Goal: Task Accomplishment & Management: Use online tool/utility

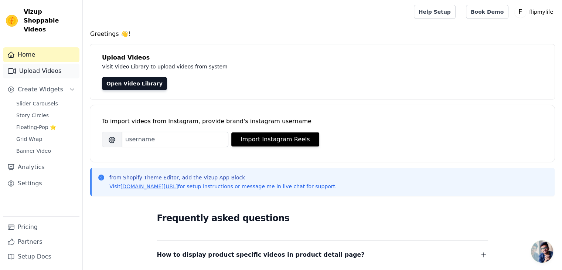
click at [13, 67] on link "Upload Videos" at bounding box center [41, 71] width 77 height 15
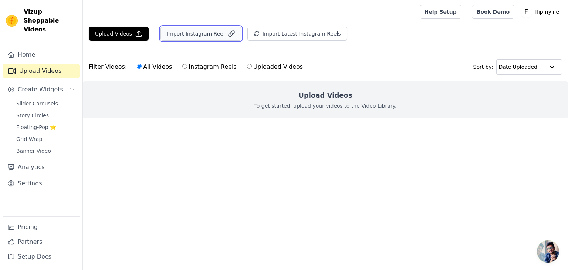
click at [219, 35] on button "Import Instagram Reel" at bounding box center [200, 34] width 81 height 14
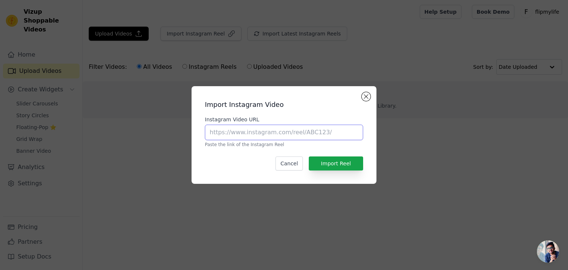
click at [282, 134] on input "Instagram Video URL" at bounding box center [284, 133] width 158 height 16
paste input "[URL][DOMAIN_NAME]"
type input "[URL][DOMAIN_NAME]"
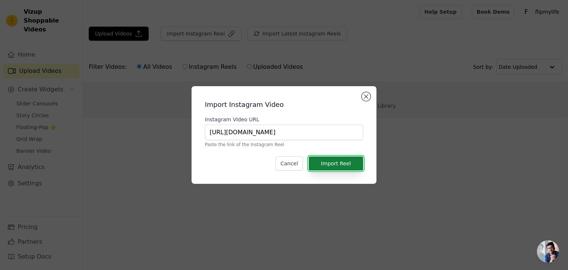
click at [337, 166] on button "Import Reel" at bounding box center [336, 163] width 54 height 14
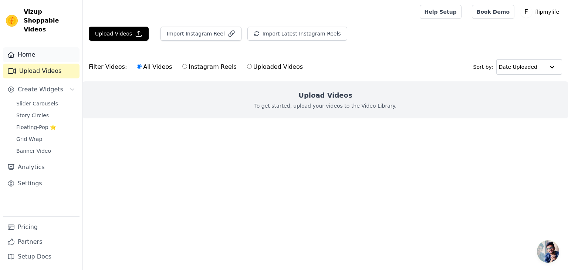
click at [40, 49] on link "Home" at bounding box center [41, 54] width 77 height 15
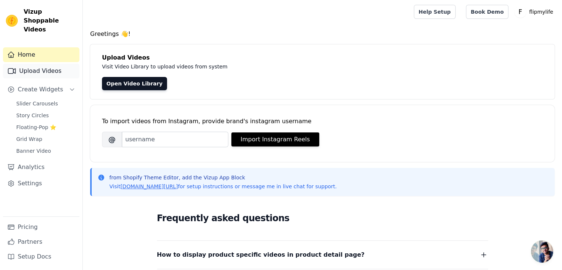
click at [40, 67] on link "Upload Videos" at bounding box center [41, 71] width 77 height 15
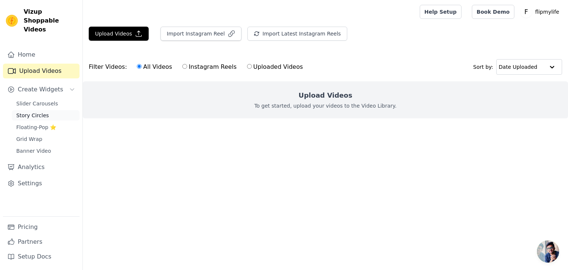
click at [44, 110] on link "Story Circles" at bounding box center [46, 115] width 68 height 10
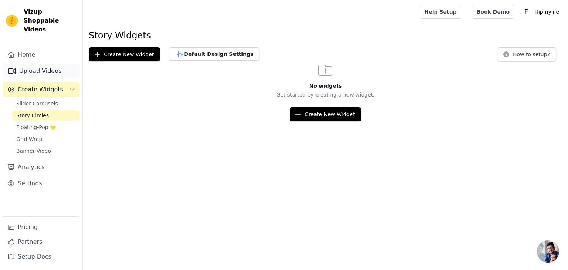
click at [24, 65] on link "Upload Videos" at bounding box center [41, 71] width 77 height 15
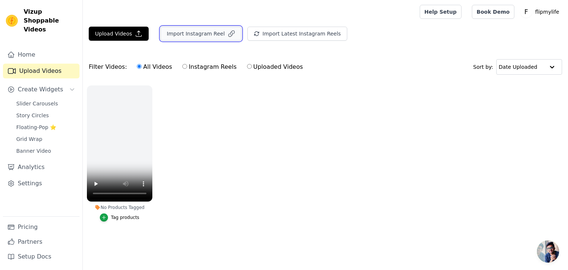
click at [180, 36] on button "Import Instagram Reel" at bounding box center [200, 34] width 81 height 14
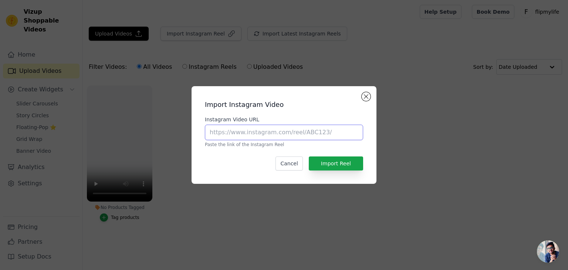
click at [225, 134] on input "Instagram Video URL" at bounding box center [284, 133] width 158 height 16
paste input "[URL][DOMAIN_NAME]"
type input "[URL][DOMAIN_NAME]"
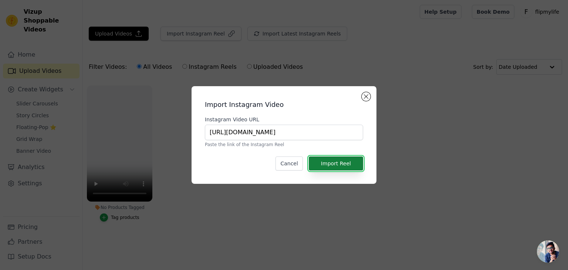
click at [331, 165] on button "Import Reel" at bounding box center [336, 163] width 54 height 14
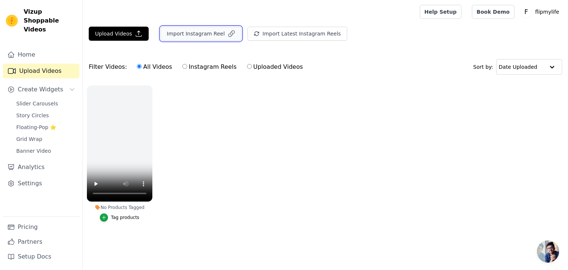
click at [198, 33] on button "Import Instagram Reel" at bounding box center [200, 34] width 81 height 14
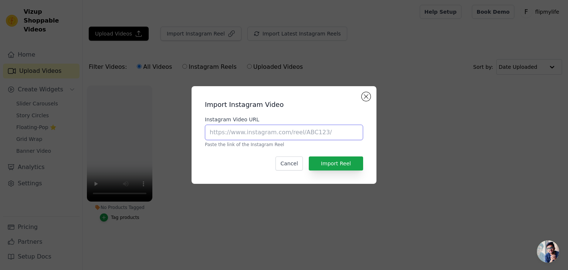
click at [277, 138] on input "Instagram Video URL" at bounding box center [284, 133] width 158 height 16
paste input "[URL][DOMAIN_NAME]"
type input "[URL][DOMAIN_NAME]"
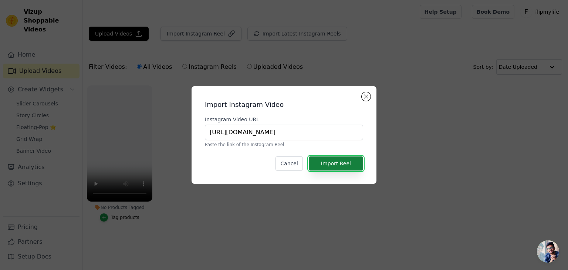
click at [325, 159] on button "Import Reel" at bounding box center [336, 163] width 54 height 14
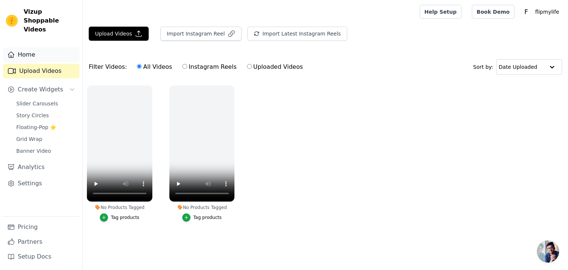
click at [37, 48] on link "Home" at bounding box center [41, 54] width 77 height 15
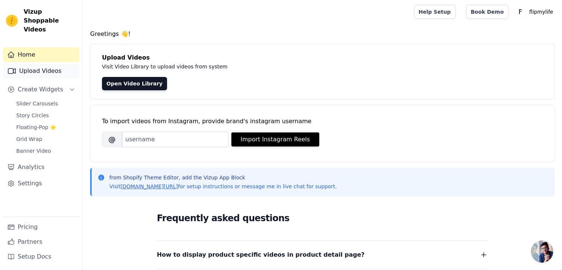
click at [35, 65] on link "Upload Videos" at bounding box center [41, 71] width 77 height 15
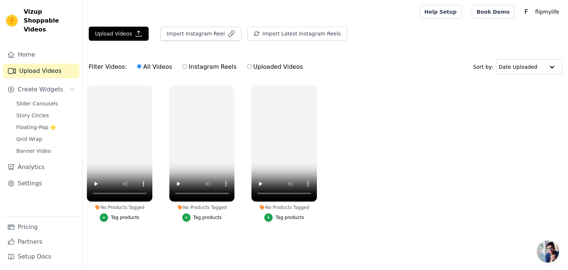
click at [247, 67] on label "Uploaded Videos" at bounding box center [275, 67] width 57 height 10
click at [247, 67] on input "Uploaded Videos" at bounding box center [249, 66] width 5 height 5
radio input "true"
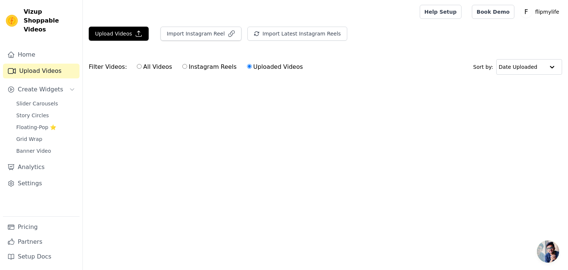
click at [142, 69] on label "All Videos" at bounding box center [154, 67] width 36 height 10
click at [142, 69] on input "All Videos" at bounding box center [139, 66] width 5 height 5
radio input "true"
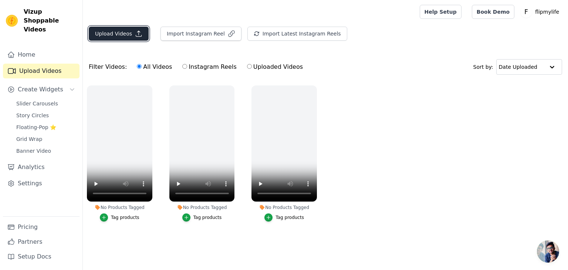
click at [126, 34] on button "Upload Videos" at bounding box center [119, 34] width 60 height 14
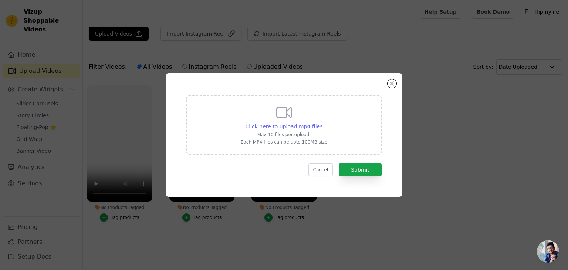
click at [290, 126] on span "Click here to upload mp4 files" at bounding box center [284, 126] width 77 height 6
click at [322, 123] on input "Click here to upload mp4 files Max 10 files per upload. Each MP4 files can be u…" at bounding box center [322, 122] width 0 height 0
click at [275, 138] on div "Click here to upload mp4 files Max 10 files per upload. Each MP4 files can be u…" at bounding box center [284, 124] width 87 height 41
click at [322, 123] on input "Click here to upload mp4 files Max 10 files per upload. Each MP4 files can be u…" at bounding box center [322, 122] width 0 height 0
click at [393, 85] on button "Close modal" at bounding box center [391, 83] width 9 height 9
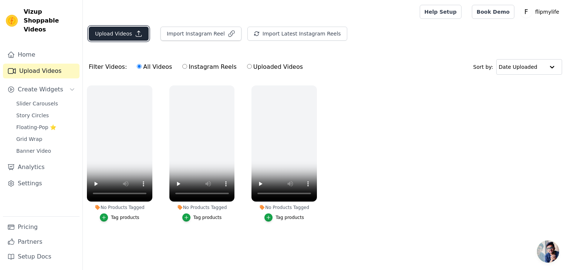
click at [131, 32] on button "Upload Videos" at bounding box center [119, 34] width 60 height 14
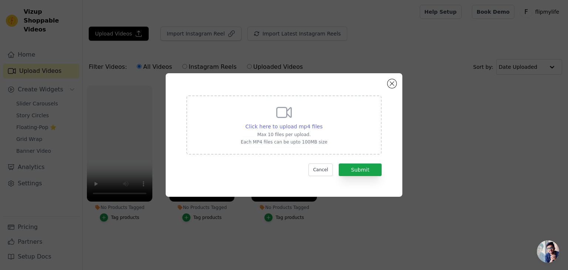
click at [281, 125] on span "Click here to upload mp4 files" at bounding box center [284, 126] width 77 height 6
click at [322, 123] on input "Click here to upload mp4 files Max 10 files per upload. Each MP4 files can be u…" at bounding box center [322, 122] width 0 height 0
type input "C:\fakepath\video-output-F3642E30-BBD8-4509-AA1D-C9E277DDF597-3.mp4"
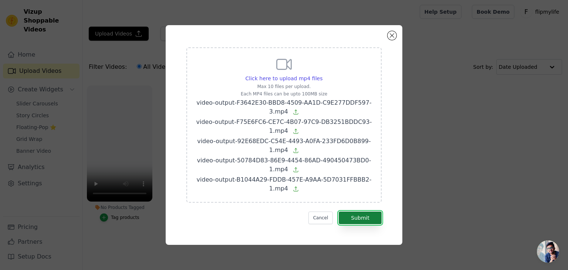
click at [351, 217] on button "Submit" at bounding box center [360, 217] width 43 height 13
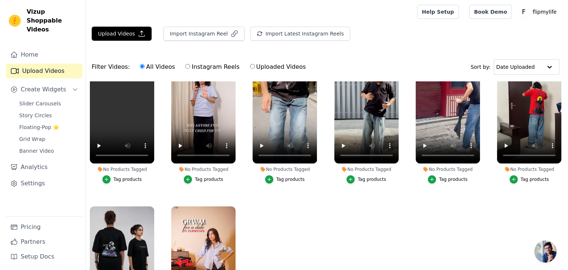
scroll to position [70, 0]
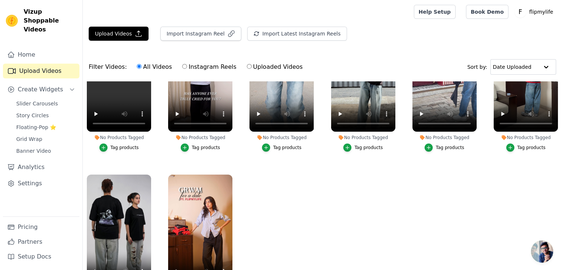
click at [342, 207] on ul "No Products Tagged Tag products No Products Tagged Tag products No Products Tag…" at bounding box center [323, 204] width 480 height 246
click at [43, 112] on span "Story Circles" at bounding box center [32, 115] width 33 height 7
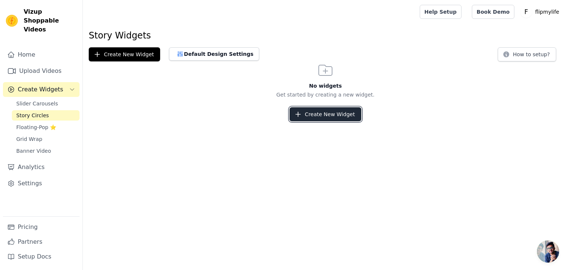
click at [327, 114] on button "Create New Widget" at bounding box center [325, 114] width 71 height 14
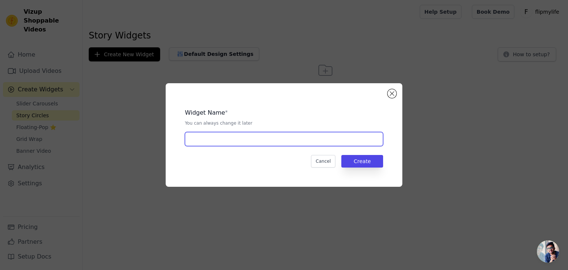
click at [226, 145] on input "text" at bounding box center [284, 139] width 198 height 14
type input "story"
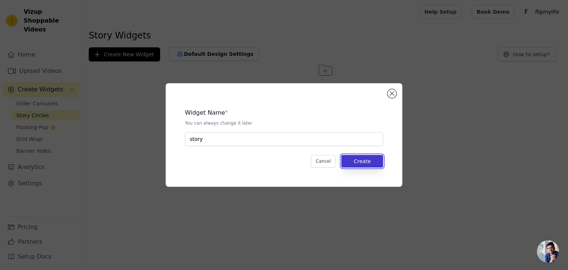
click at [375, 162] on button "Create" at bounding box center [362, 161] width 42 height 13
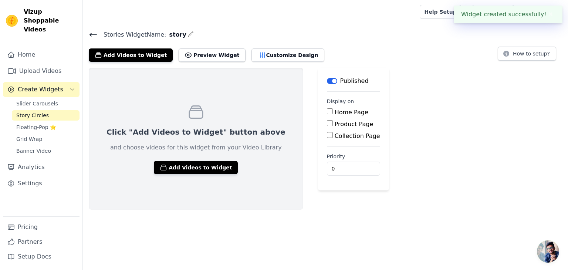
click at [327, 113] on input "Home Page" at bounding box center [330, 111] width 6 height 6
checkbox input "true"
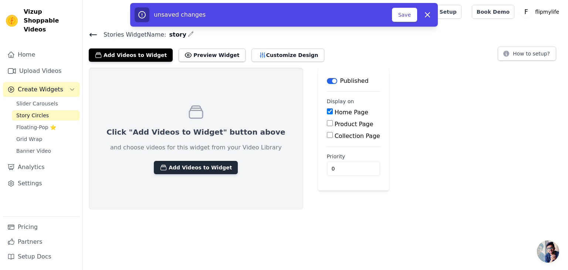
click at [197, 169] on button "Add Videos to Widget" at bounding box center [196, 167] width 84 height 13
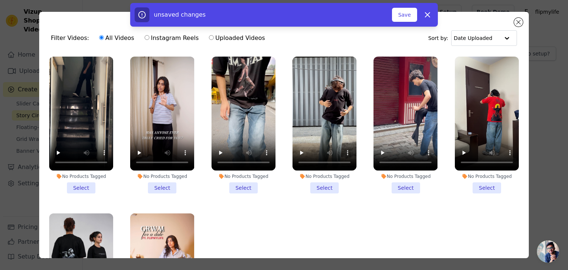
click at [85, 184] on li "No Products Tagged Select" at bounding box center [81, 125] width 64 height 137
click at [0, 0] on input "No Products Tagged Select" at bounding box center [0, 0] width 0 height 0
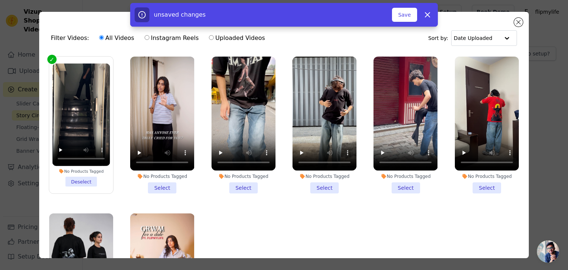
click at [167, 184] on li "No Products Tagged Select" at bounding box center [162, 125] width 64 height 137
click at [0, 0] on input "No Products Tagged Select" at bounding box center [0, 0] width 0 height 0
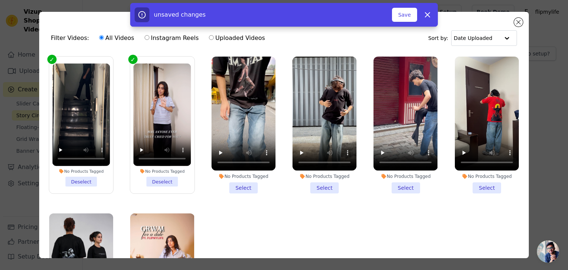
click at [235, 187] on li "No Products Tagged Select" at bounding box center [243, 125] width 64 height 137
click at [0, 0] on input "No Products Tagged Select" at bounding box center [0, 0] width 0 height 0
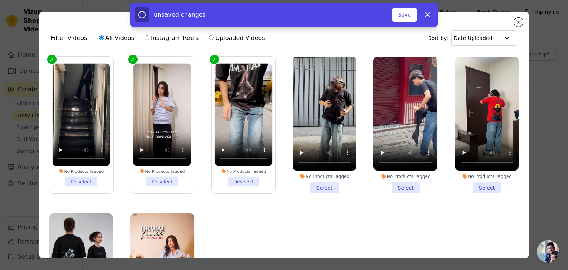
click at [315, 185] on li "No Products Tagged Select" at bounding box center [324, 125] width 64 height 137
click at [0, 0] on input "No Products Tagged Select" at bounding box center [0, 0] width 0 height 0
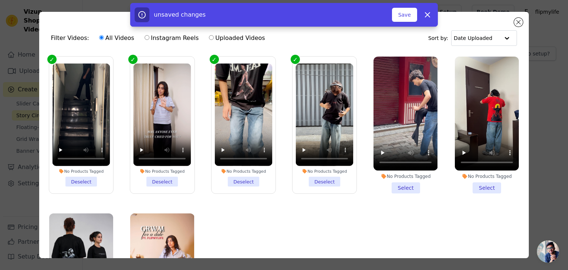
click at [402, 188] on li "No Products Tagged Select" at bounding box center [405, 125] width 64 height 137
click at [0, 0] on input "No Products Tagged Select" at bounding box center [0, 0] width 0 height 0
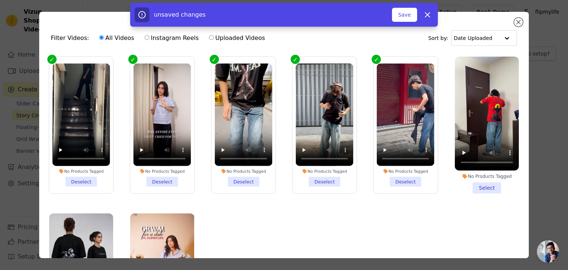
click at [476, 188] on li "No Products Tagged Select" at bounding box center [487, 125] width 64 height 137
click at [0, 0] on input "No Products Tagged Select" at bounding box center [0, 0] width 0 height 0
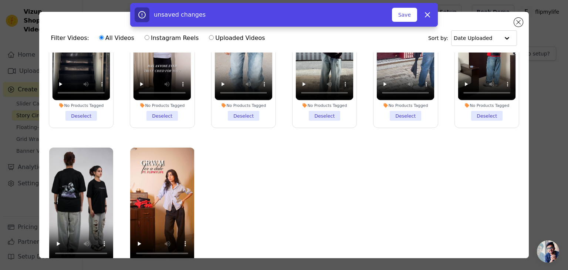
scroll to position [64, 0]
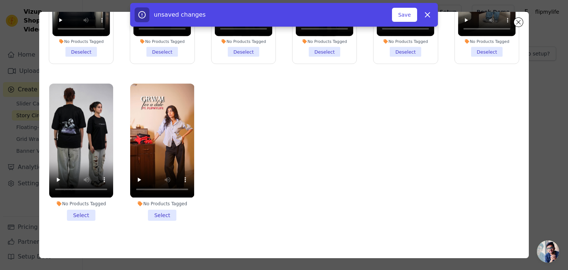
click at [78, 209] on li "No Products Tagged Select" at bounding box center [81, 152] width 64 height 137
click at [0, 0] on input "No Products Tagged Select" at bounding box center [0, 0] width 0 height 0
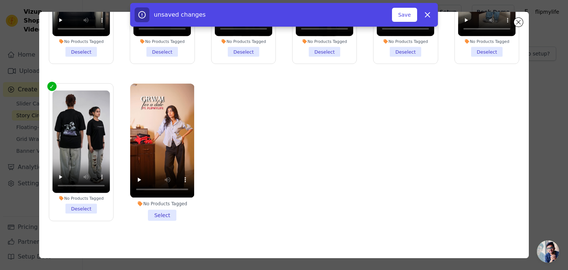
click at [157, 209] on li "No Products Tagged Select" at bounding box center [162, 152] width 64 height 137
click at [0, 0] on input "No Products Tagged Select" at bounding box center [0, 0] width 0 height 0
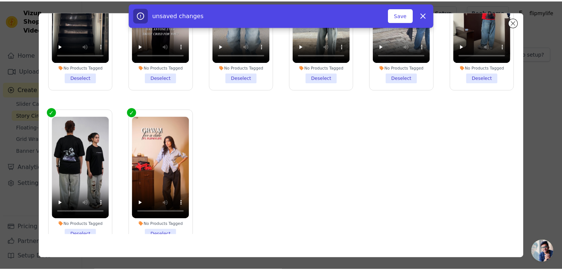
scroll to position [29, 0]
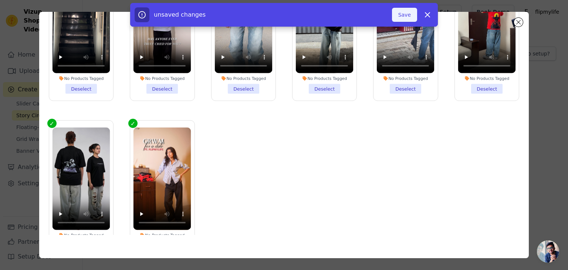
drag, startPoint x: 413, startPoint y: 14, endPoint x: 405, endPoint y: 16, distance: 8.0
click at [413, 13] on button "Save" at bounding box center [404, 15] width 25 height 14
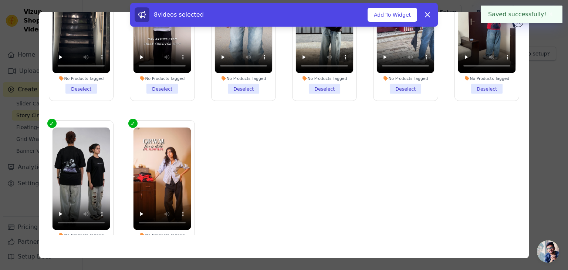
click at [545, 83] on div "Filter Videos: All Videos Instagram Reels Uploaded Videos Sort by: Date Uploade…" at bounding box center [284, 135] width 544 height 270
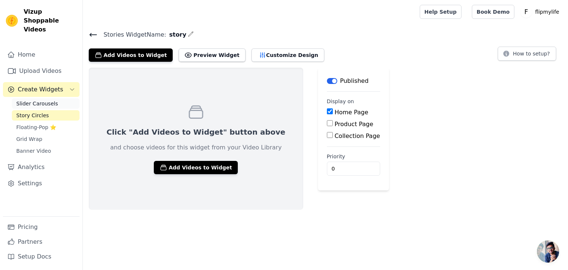
click at [44, 100] on span "Slider Carousels" at bounding box center [37, 103] width 42 height 7
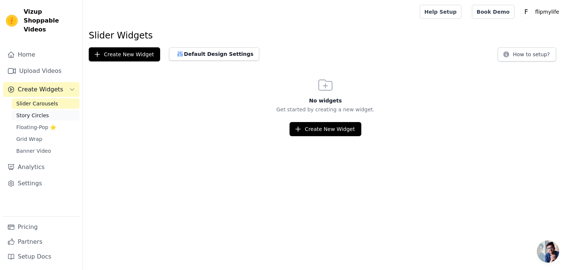
click at [40, 112] on span "Story Circles" at bounding box center [32, 115] width 33 height 7
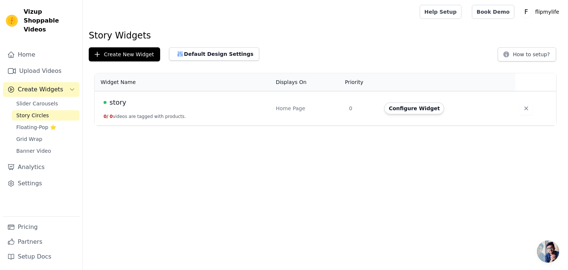
click at [122, 98] on span "story" at bounding box center [117, 102] width 17 height 10
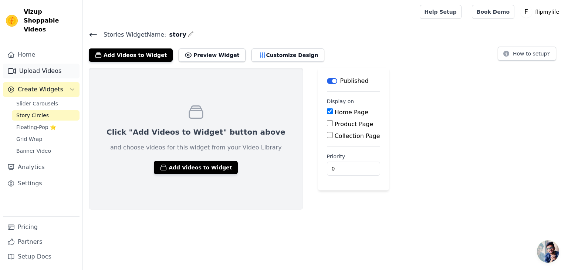
click at [31, 64] on link "Upload Videos" at bounding box center [41, 71] width 77 height 15
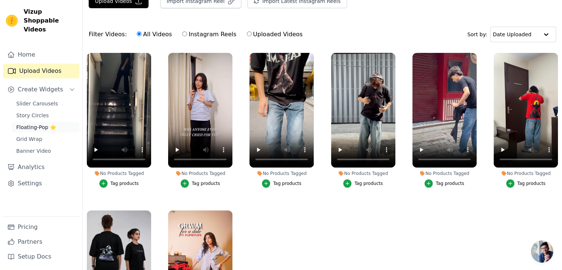
scroll to position [1, 0]
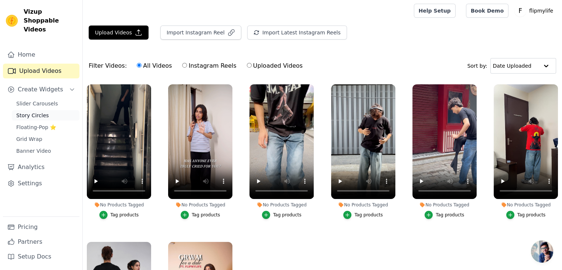
click at [40, 112] on span "Story Circles" at bounding box center [32, 115] width 33 height 7
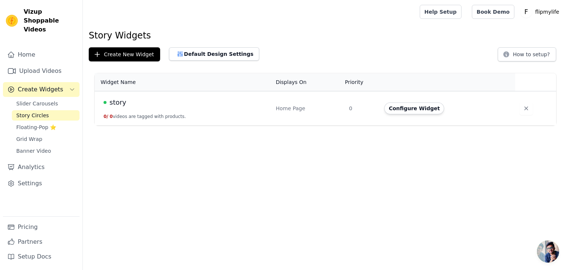
click at [121, 112] on td "story 0 / 0 videos are tagged with products." at bounding box center [183, 108] width 177 height 34
click at [121, 106] on span "story" at bounding box center [117, 102] width 17 height 10
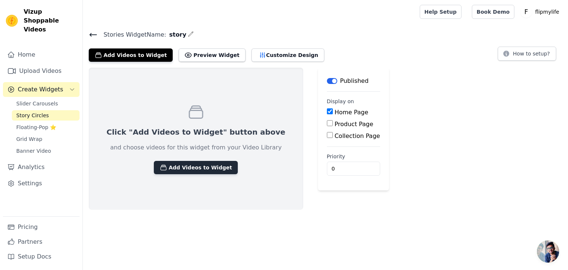
click at [200, 163] on button "Add Videos to Widget" at bounding box center [196, 167] width 84 height 13
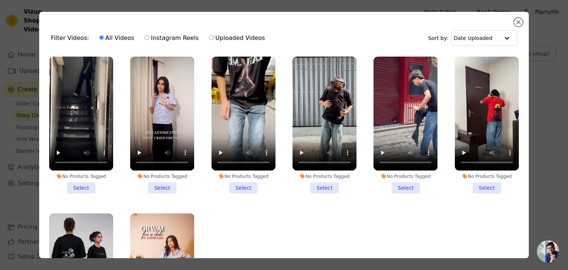
scroll to position [37, 0]
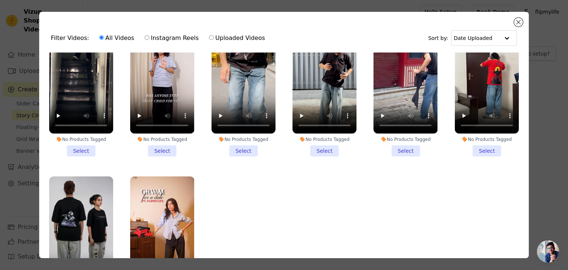
click at [81, 145] on li "No Products Tagged Select" at bounding box center [81, 88] width 64 height 137
click at [0, 0] on input "No Products Tagged Select" at bounding box center [0, 0] width 0 height 0
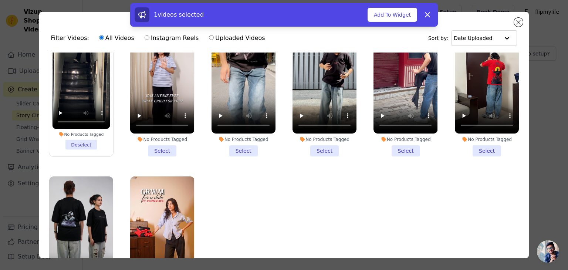
click at [155, 149] on li "No Products Tagged Select" at bounding box center [162, 88] width 64 height 137
click at [0, 0] on input "No Products Tagged Select" at bounding box center [0, 0] width 0 height 0
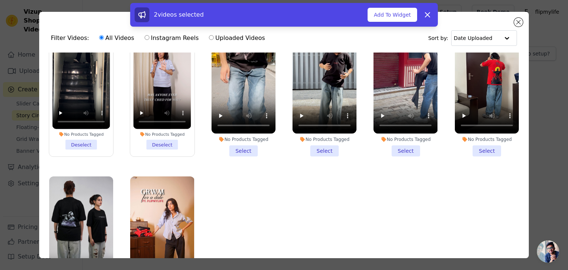
click at [244, 149] on li "No Products Tagged Select" at bounding box center [243, 88] width 64 height 137
click at [0, 0] on input "No Products Tagged Select" at bounding box center [0, 0] width 0 height 0
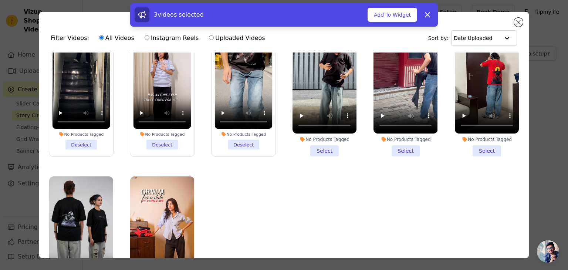
click at [319, 145] on li "No Products Tagged Select" at bounding box center [324, 88] width 64 height 137
click at [0, 0] on input "No Products Tagged Select" at bounding box center [0, 0] width 0 height 0
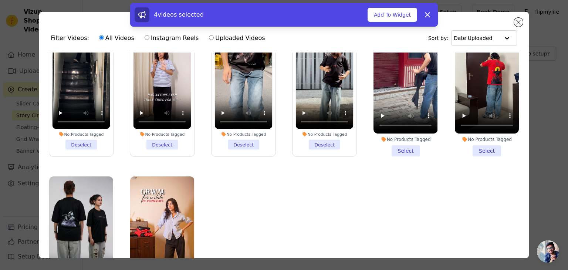
click at [395, 148] on li "No Products Tagged Select" at bounding box center [405, 88] width 64 height 137
click at [0, 0] on input "No Products Tagged Select" at bounding box center [0, 0] width 0 height 0
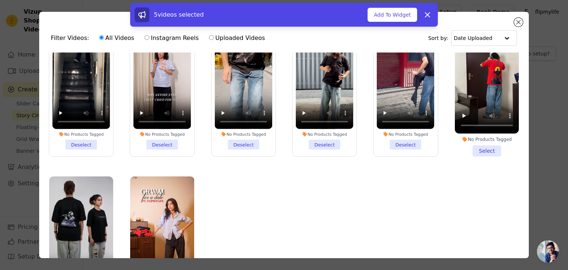
click at [481, 148] on li "No Products Tagged Select" at bounding box center [487, 88] width 64 height 137
click at [0, 0] on input "No Products Tagged Select" at bounding box center [0, 0] width 0 height 0
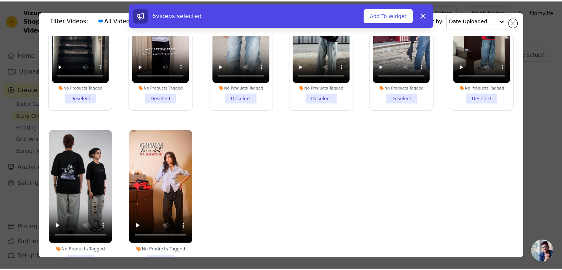
scroll to position [64, 0]
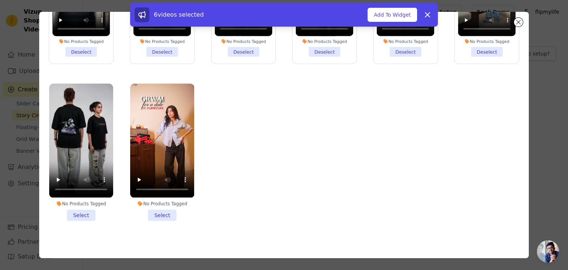
drag, startPoint x: 77, startPoint y: 205, endPoint x: 87, endPoint y: 205, distance: 10.0
click at [77, 205] on li "No Products Tagged Select" at bounding box center [81, 152] width 64 height 137
click at [0, 0] on input "No Products Tagged Select" at bounding box center [0, 0] width 0 height 0
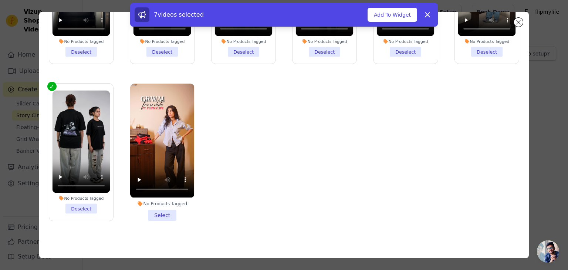
click at [157, 214] on li "No Products Tagged Select" at bounding box center [162, 152] width 64 height 137
click at [0, 0] on input "No Products Tagged Select" at bounding box center [0, 0] width 0 height 0
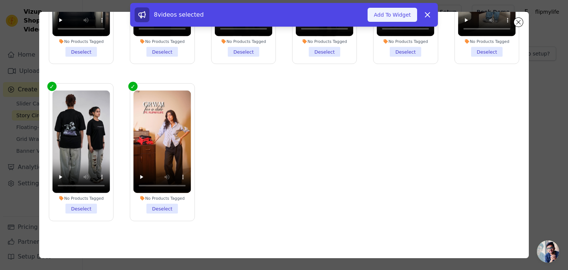
click at [396, 17] on button "Add To Widget" at bounding box center [393, 15] width 50 height 14
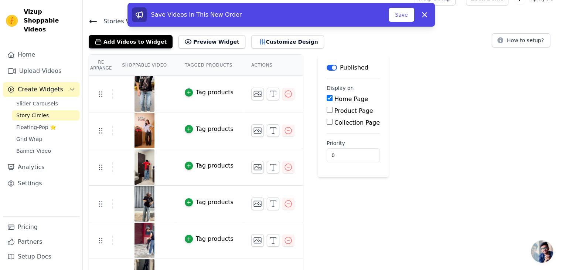
scroll to position [0, 0]
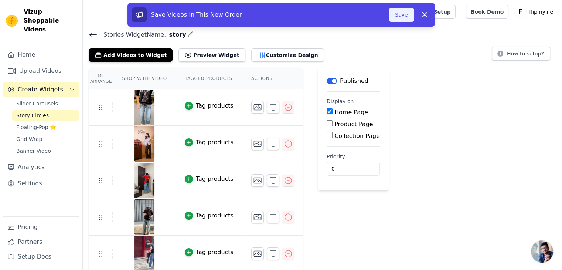
click at [405, 14] on button "Save" at bounding box center [401, 15] width 25 height 14
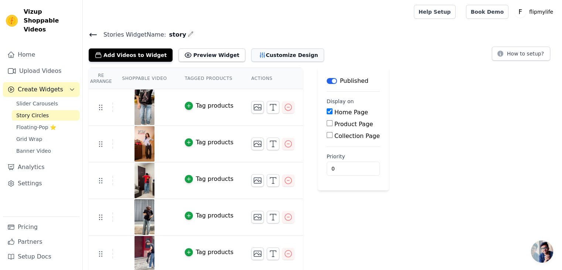
click at [251, 50] on button "Customize Design" at bounding box center [287, 54] width 73 height 13
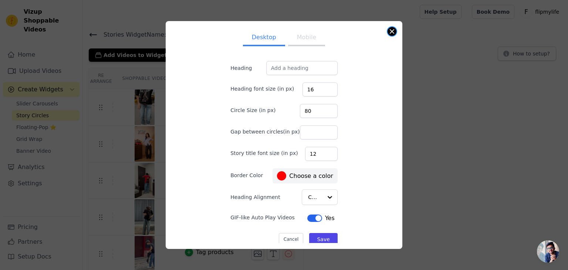
click at [393, 27] on button "Close modal" at bounding box center [391, 31] width 9 height 9
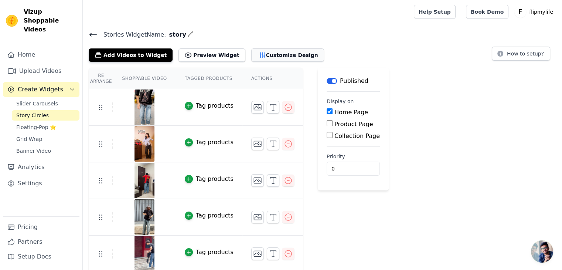
click at [257, 51] on button "Customize Design" at bounding box center [287, 54] width 73 height 13
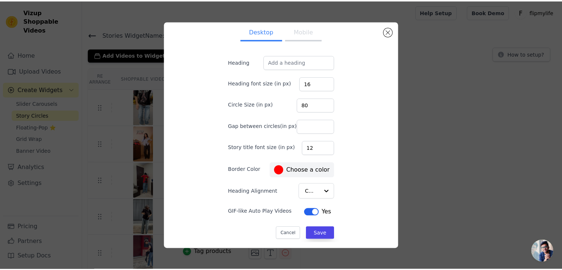
scroll to position [7, 0]
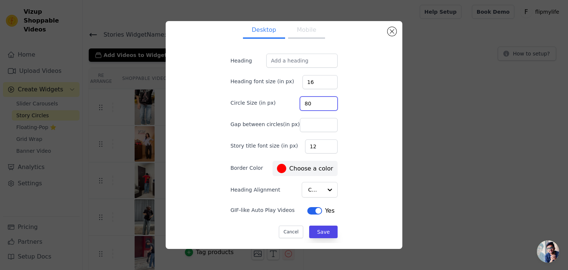
click at [300, 101] on input "80" at bounding box center [319, 104] width 38 height 14
type input "180"
click at [363, 167] on div "Desktop Mobile Heading Heading font size (in px) 16 Circle Size (in px) 180 Gap…" at bounding box center [284, 135] width 225 height 216
click at [324, 232] on button "Save" at bounding box center [323, 232] width 28 height 13
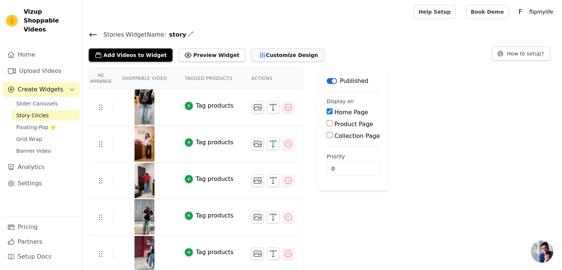
click at [257, 57] on button "Customize Design" at bounding box center [287, 54] width 73 height 13
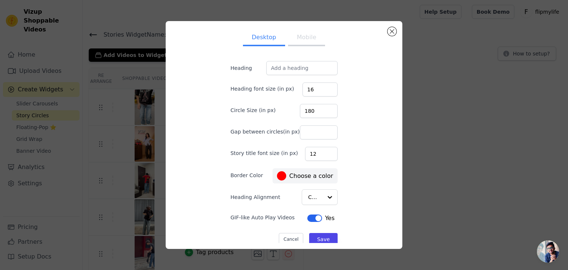
click at [302, 39] on button "Mobile" at bounding box center [306, 38] width 37 height 16
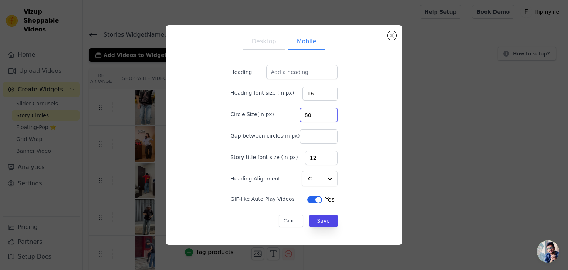
click at [302, 115] on input "80" at bounding box center [319, 115] width 38 height 14
type input "60"
click at [341, 113] on div "Desktop Mobile Heading Heading font size (in px) 16 Circle Size(in px) 60 Gap b…" at bounding box center [284, 135] width 131 height 208
click at [309, 221] on button "Save" at bounding box center [323, 220] width 28 height 13
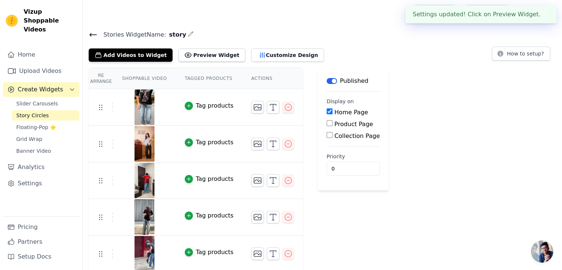
click at [435, 87] on div "Re Arrange Shoppable Video Tagged Products Actions Tag products Tag products Ta…" at bounding box center [323, 225] width 480 height 314
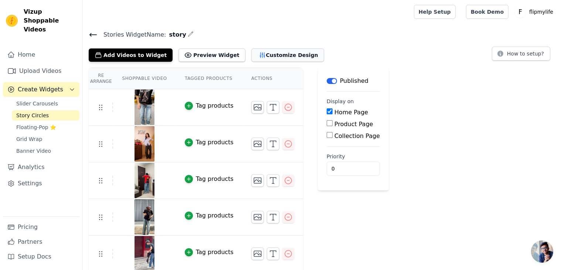
click at [256, 55] on button "Customize Design" at bounding box center [287, 54] width 73 height 13
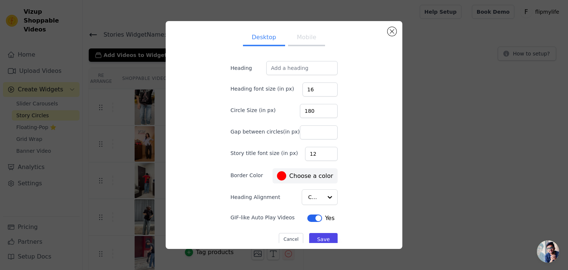
click at [288, 40] on button "Mobile" at bounding box center [306, 38] width 37 height 16
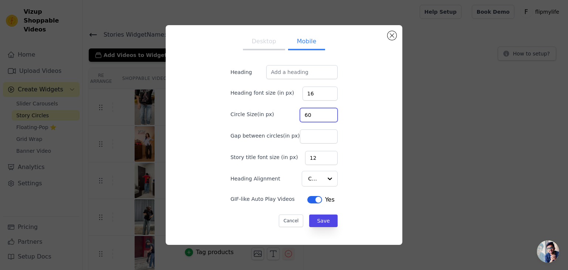
click at [300, 115] on input "60" at bounding box center [319, 115] width 38 height 14
type input "100"
click at [364, 186] on div "Desktop Mobile Heading Heading font size (in px) 16 Circle Size(in px) 100 Gap …" at bounding box center [284, 135] width 225 height 208
click at [322, 180] on div at bounding box center [329, 178] width 15 height 15
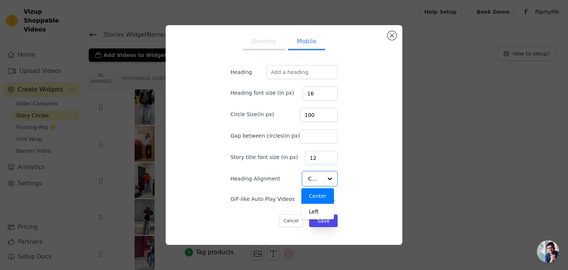
click at [362, 178] on div "Desktop Mobile Heading Heading font size (in px) 16 Circle Size(in px) 100 Gap …" at bounding box center [284, 135] width 225 height 208
click at [325, 224] on button "Save" at bounding box center [323, 220] width 28 height 13
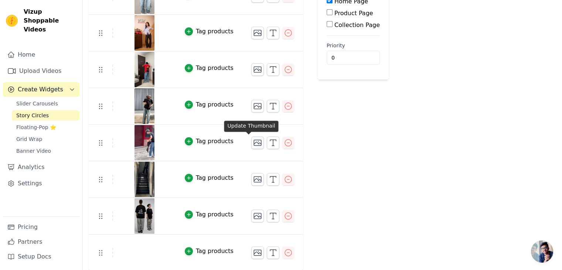
scroll to position [0, 0]
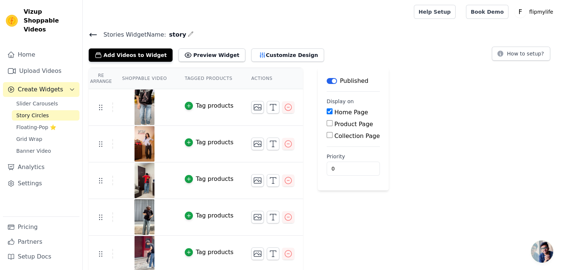
click at [437, 43] on div "Stories Widget Name: story Add Videos to Widget Preview Widget Customize Design…" at bounding box center [323, 46] width 480 height 32
click at [467, 121] on div "Re Arrange Shoppable Video Tagged Products Actions Tag products Tag products Ta…" at bounding box center [323, 225] width 480 height 314
click at [421, 110] on div "Re Arrange Shoppable Video Tagged Products Actions Tag products Tag products Ta…" at bounding box center [323, 225] width 480 height 314
